Goal: Task Accomplishment & Management: Manage account settings

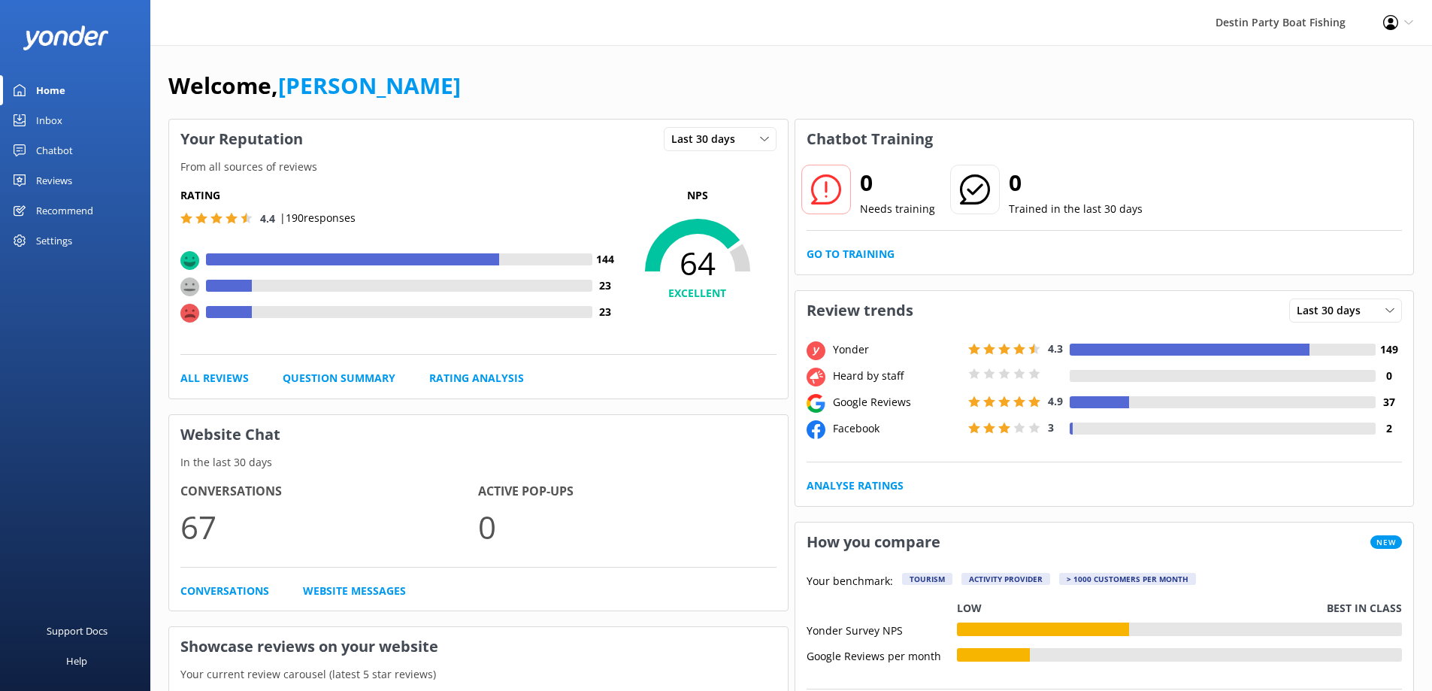
click at [48, 186] on div "Reviews" at bounding box center [54, 180] width 36 height 30
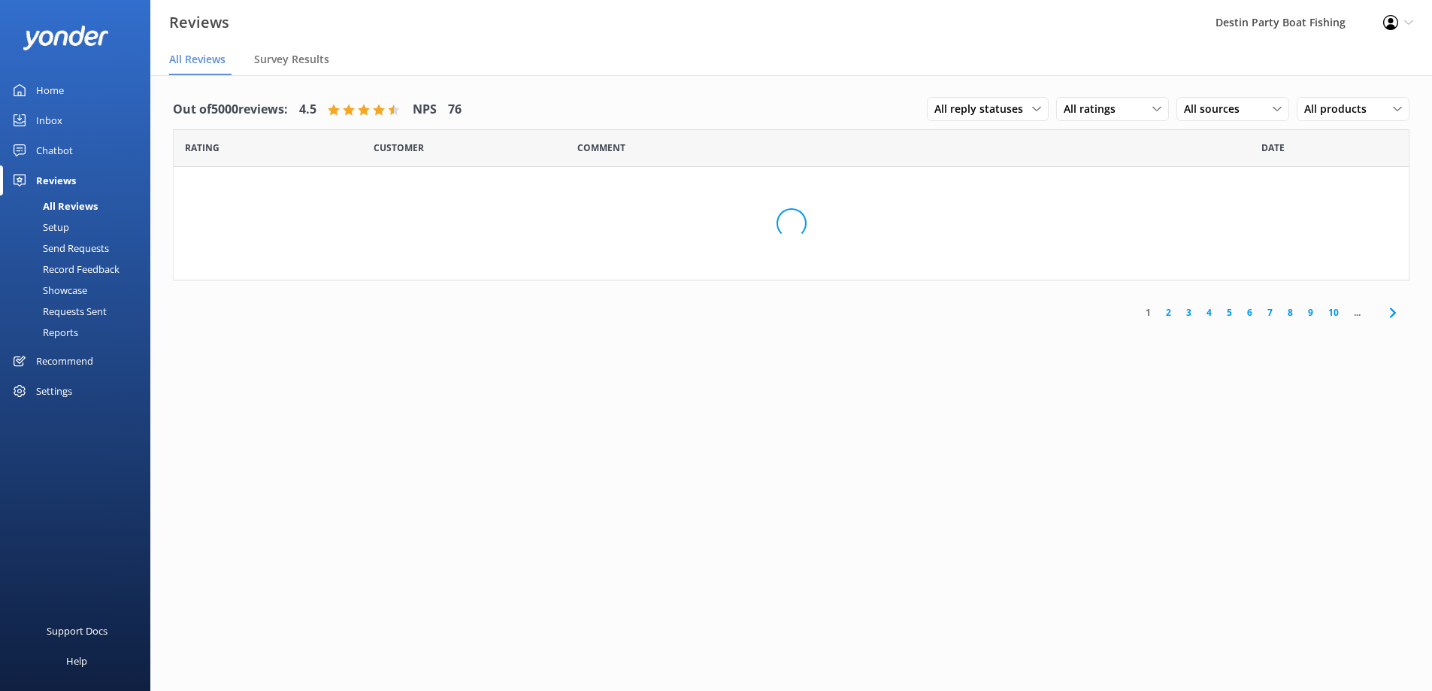
click at [58, 119] on div "Inbox" at bounding box center [49, 120] width 26 height 30
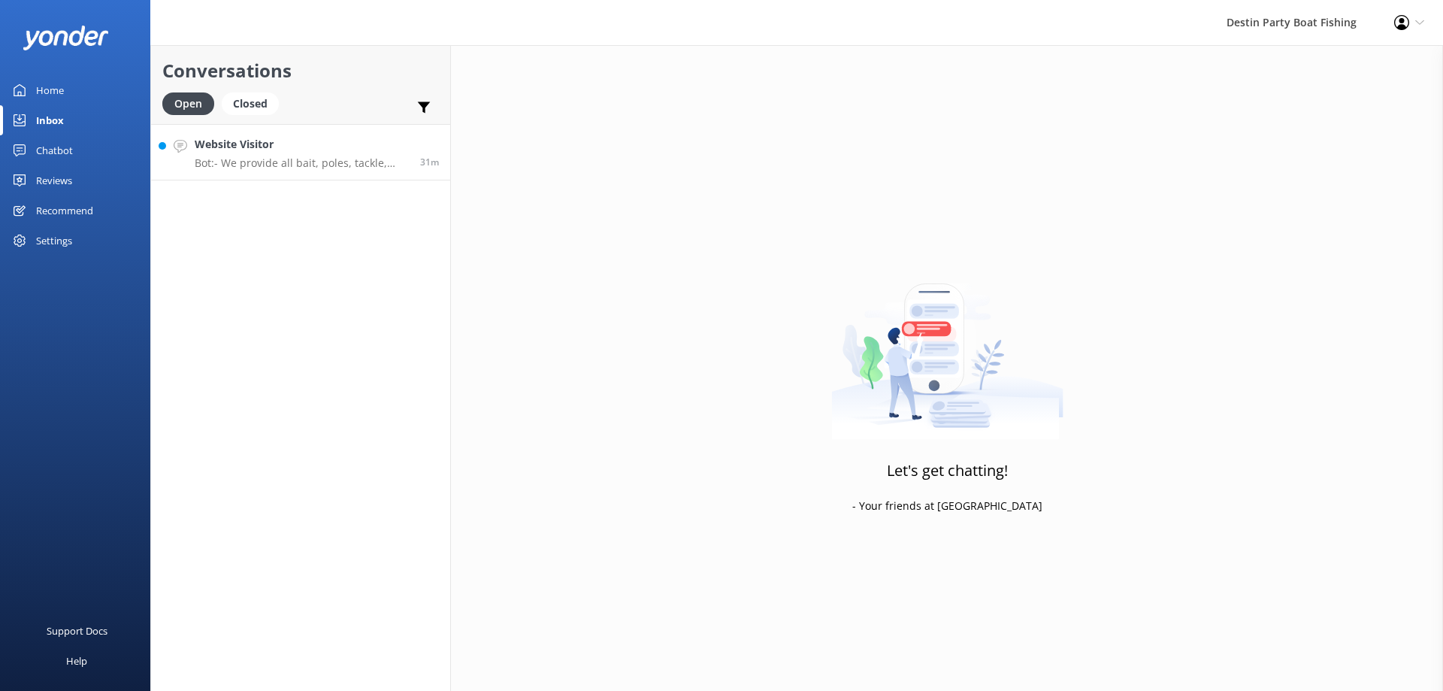
click at [333, 151] on h4 "Website Visitor" at bounding box center [302, 144] width 214 height 17
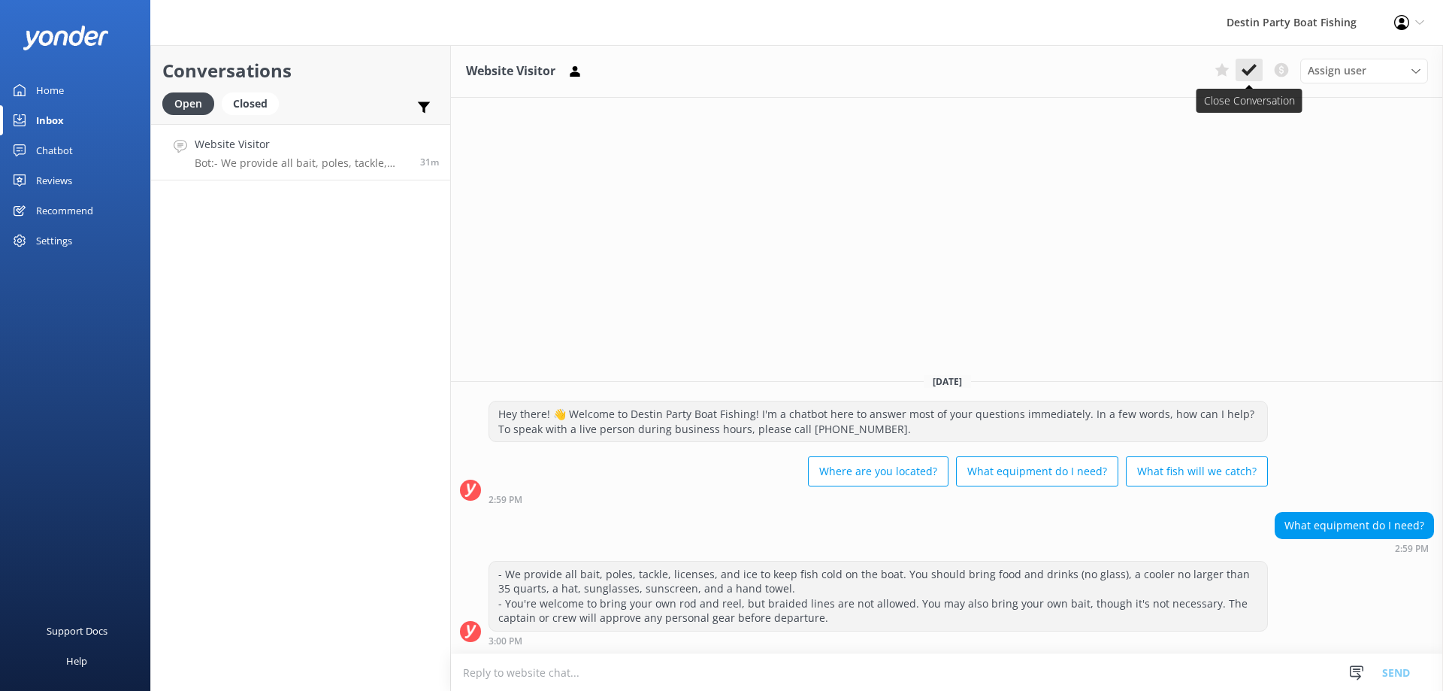
click at [1244, 62] on icon at bounding box center [1249, 69] width 15 height 15
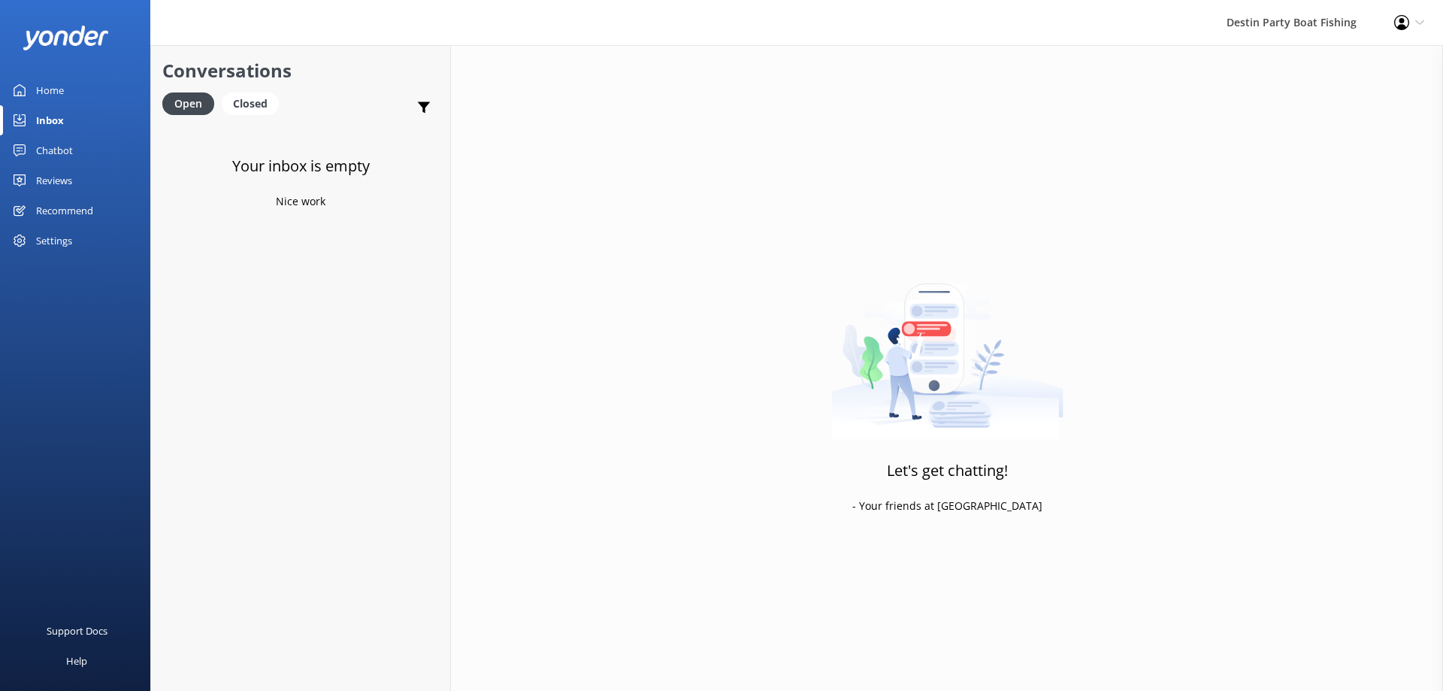
click at [78, 178] on link "Reviews" at bounding box center [75, 180] width 150 height 30
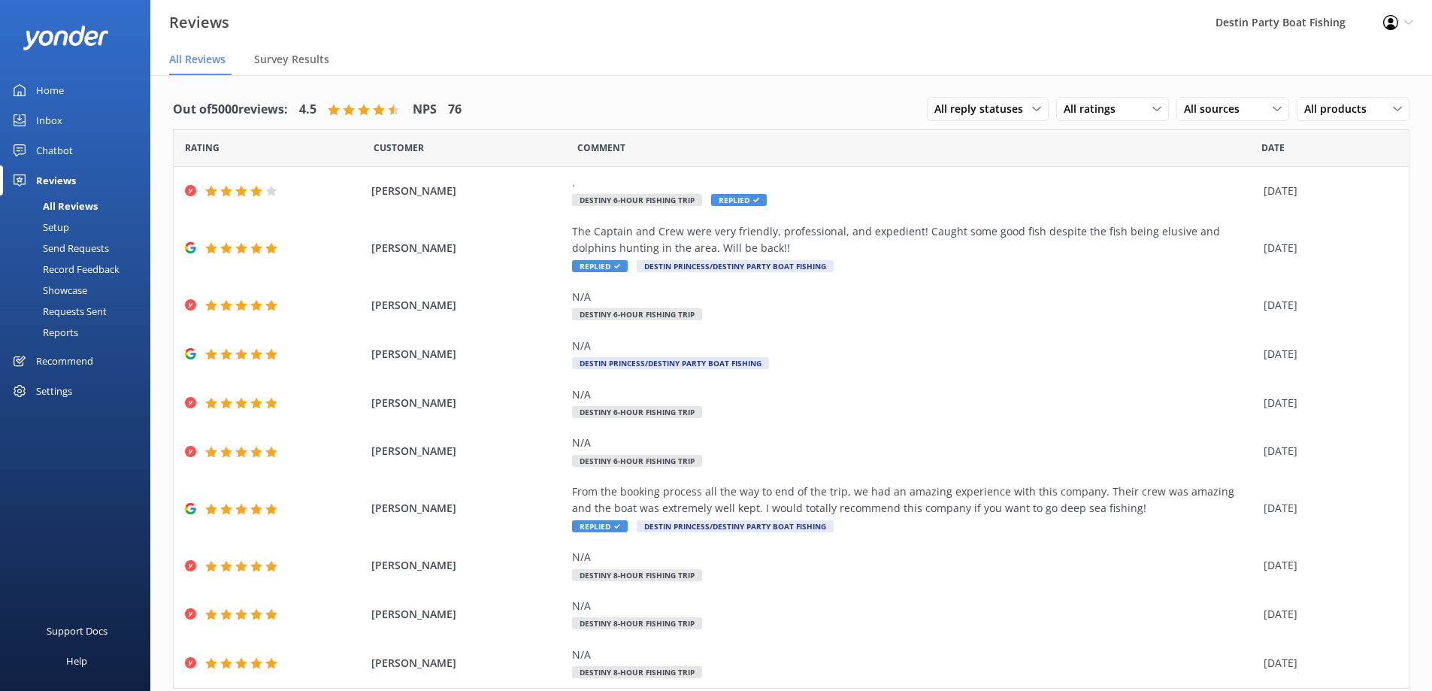
click at [48, 120] on div "Inbox" at bounding box center [49, 120] width 26 height 30
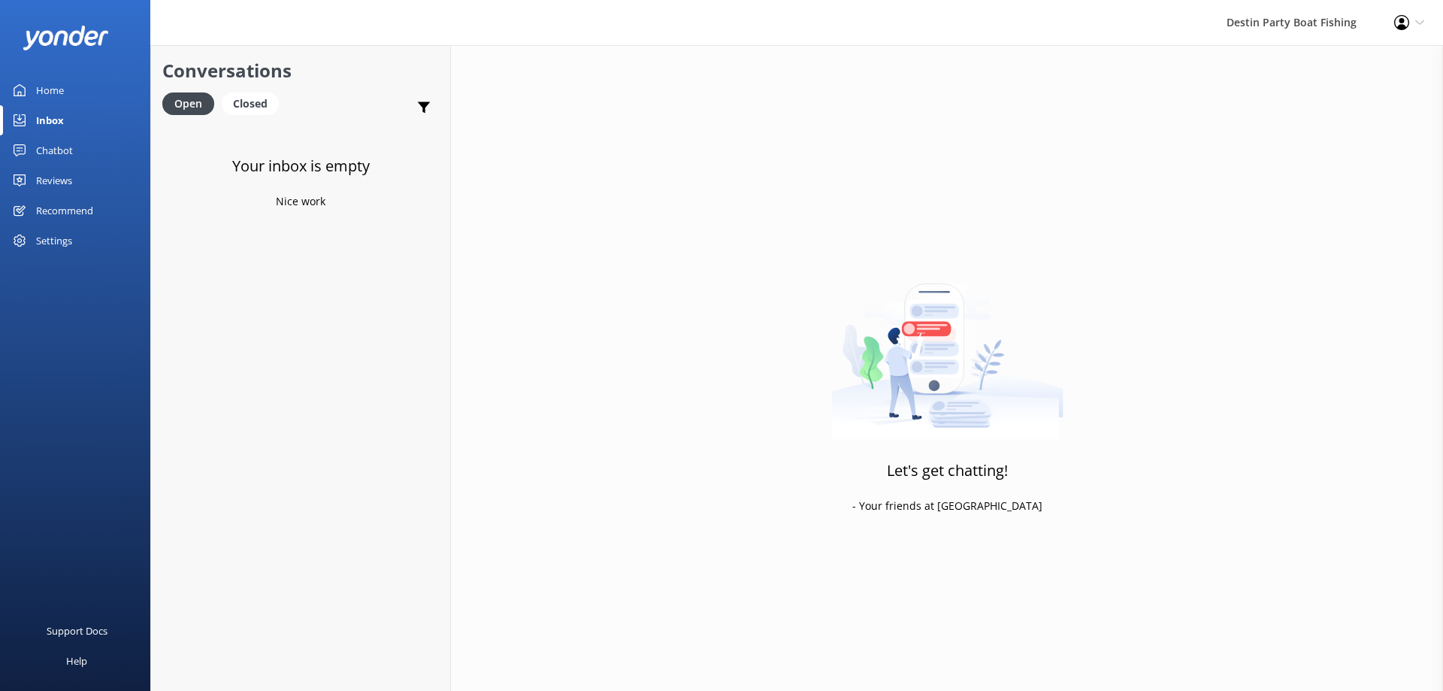
click at [55, 86] on div "Home" at bounding box center [50, 90] width 28 height 30
